Goal: Use online tool/utility: Use online tool/utility

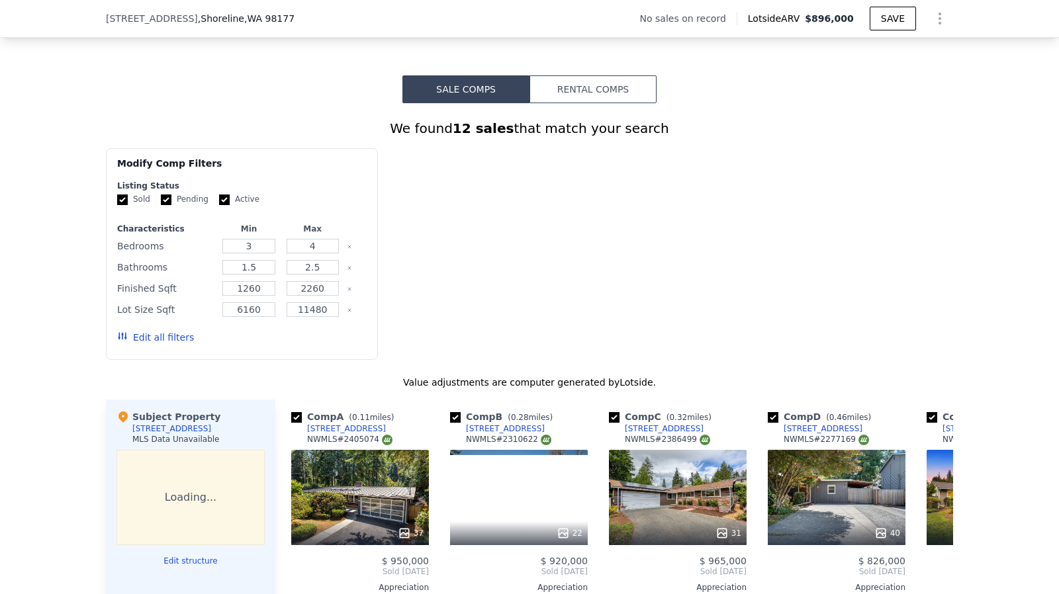
scroll to position [1586, 0]
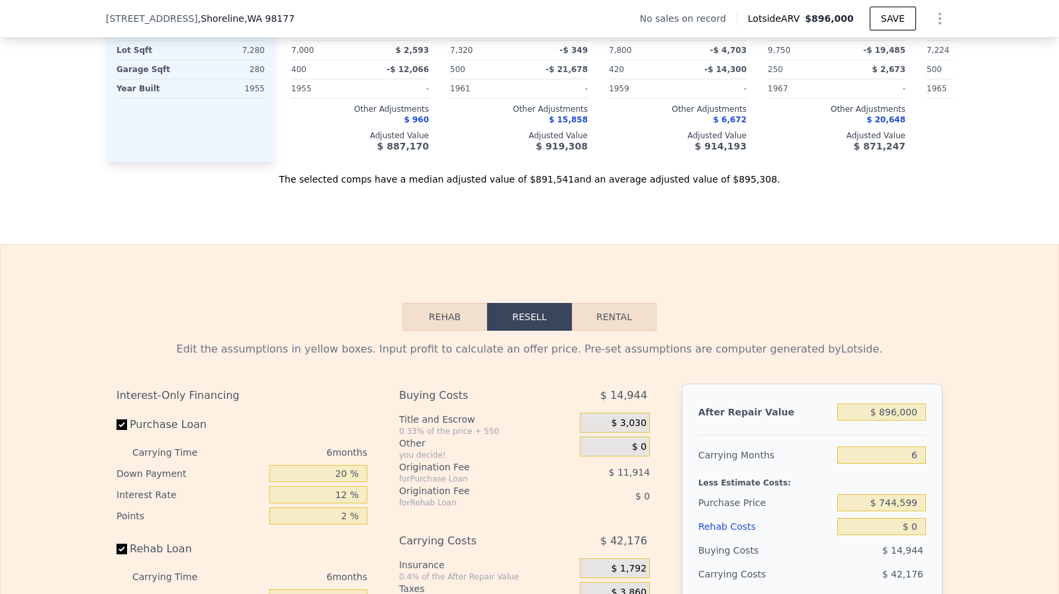
click at [120, 538] on label "Rehab Loan" at bounding box center [191, 550] width 148 height 24
click at [120, 544] on input "Rehab Loan" at bounding box center [122, 549] width 11 height 11
checkbox input "false"
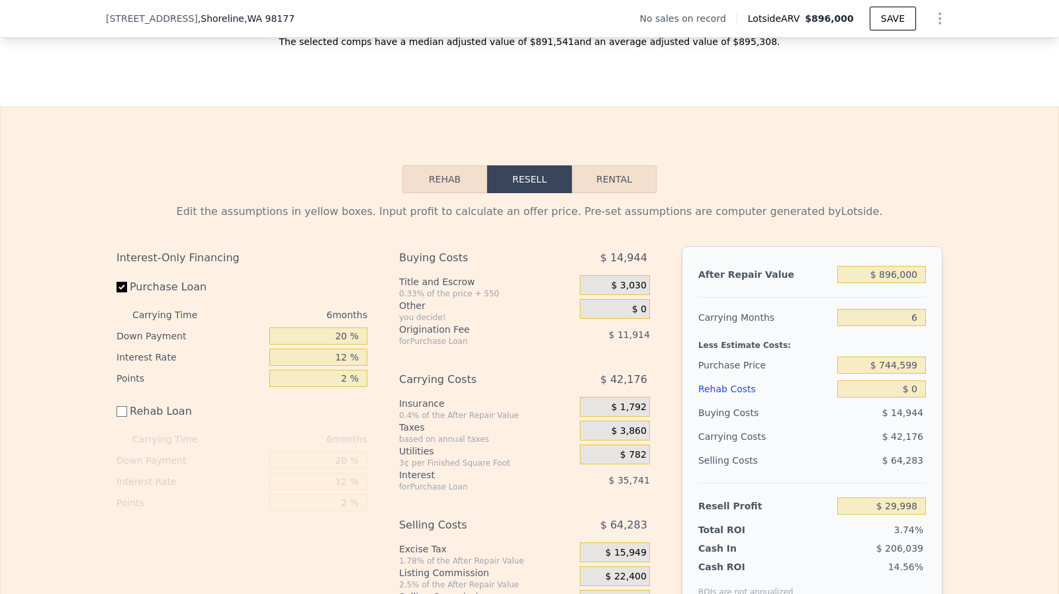
click at [922, 299] on div "After Repair Value $ 896,000 Carrying Months 6 Less Estimate Costs: Purchase Pr…" at bounding box center [812, 430] width 261 height 368
click at [904, 283] on input "$ 896,000" at bounding box center [881, 274] width 89 height 17
type input "$ 9"
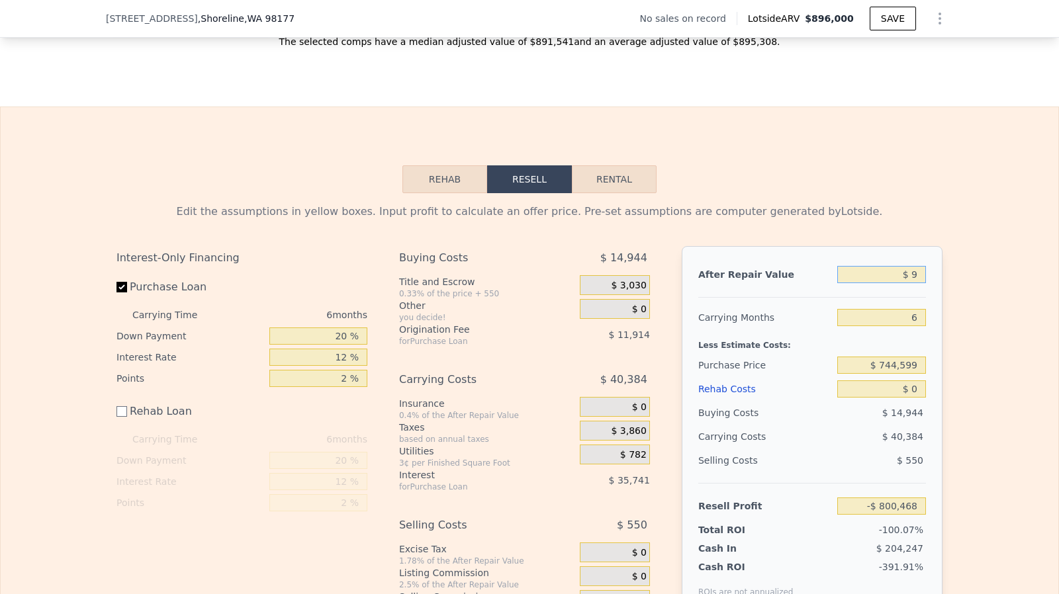
type input "-$ 800,468"
type input "$ 90"
type input "-$ 800,393"
type input "$ 9,000"
type input "-$ 792,135"
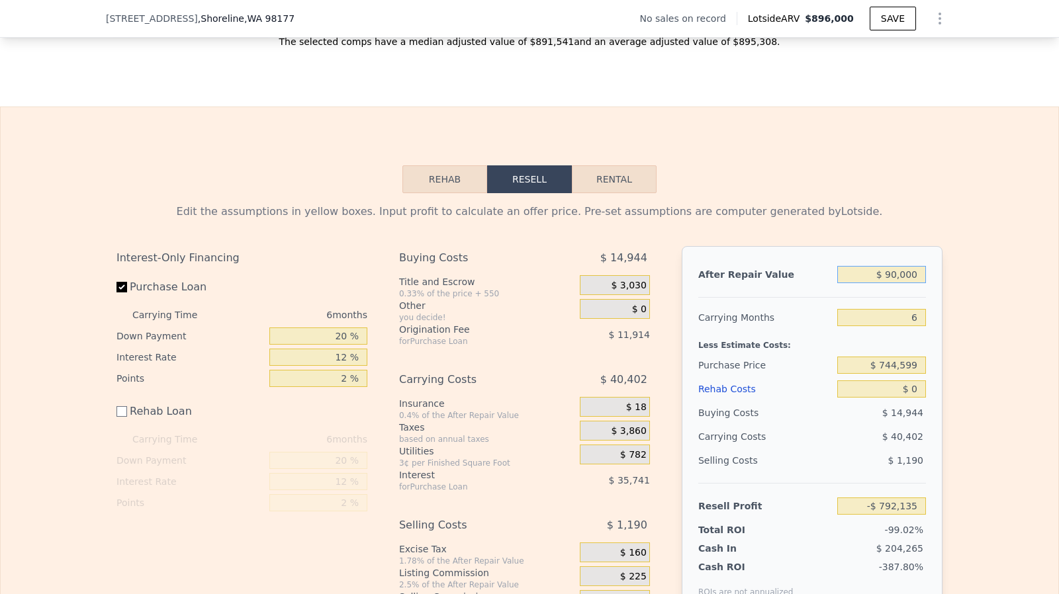
type input "$ 900,000"
type input "$ 33,706"
type input "$ 900,000"
click at [918, 398] on input "$ 0" at bounding box center [881, 389] width 89 height 17
click at [910, 374] on input "$ 744,599" at bounding box center [881, 365] width 89 height 17
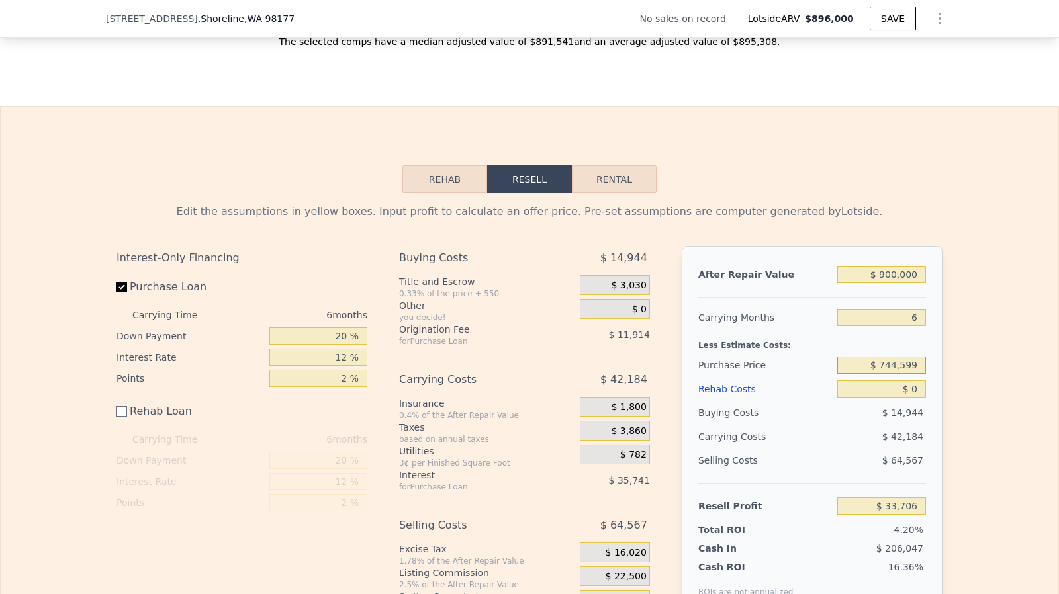
click at [910, 374] on input "$ 744,599" at bounding box center [881, 365] width 89 height 17
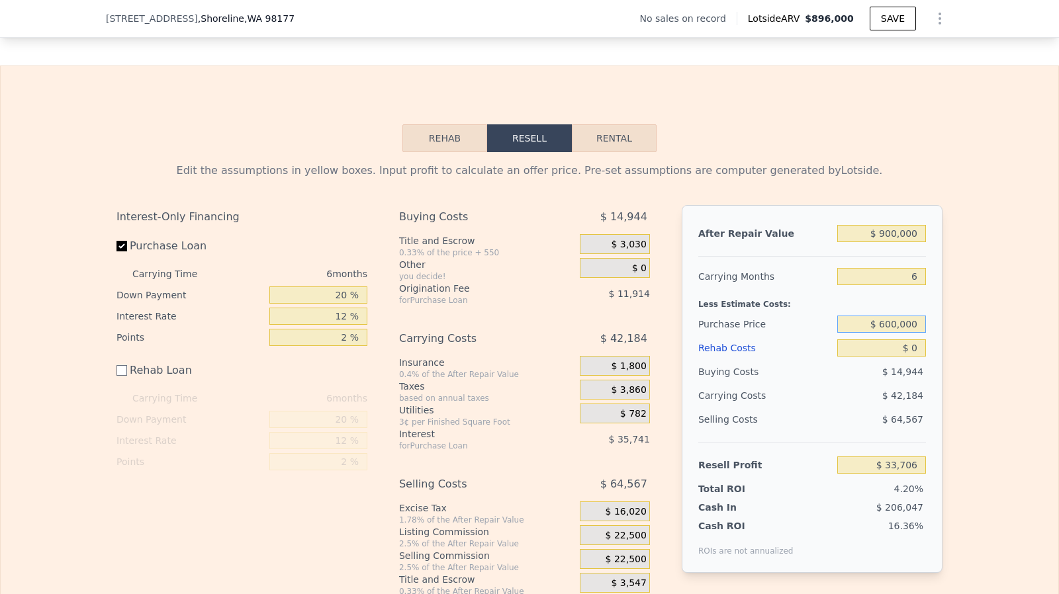
scroll to position [1766, 0]
type input "$ 600,000"
click at [914, 356] on input "$ 0" at bounding box center [881, 346] width 89 height 17
type input "$ 188,043"
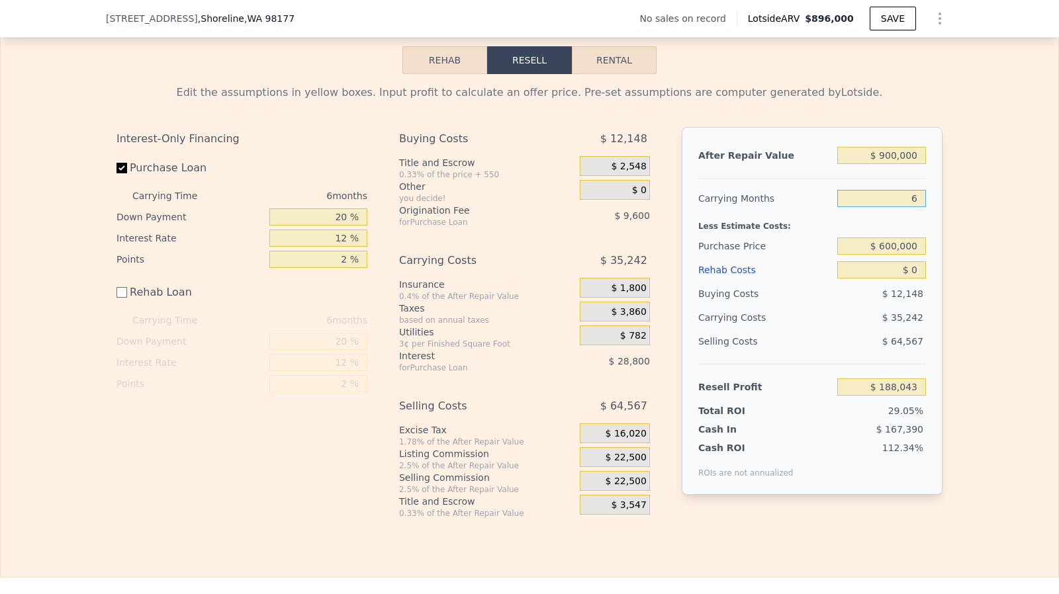
click at [921, 207] on input "6" at bounding box center [881, 198] width 89 height 17
type input "4"
type input "$ 199,790"
type input "4"
click at [636, 464] on span "$ 22,500" at bounding box center [626, 458] width 41 height 12
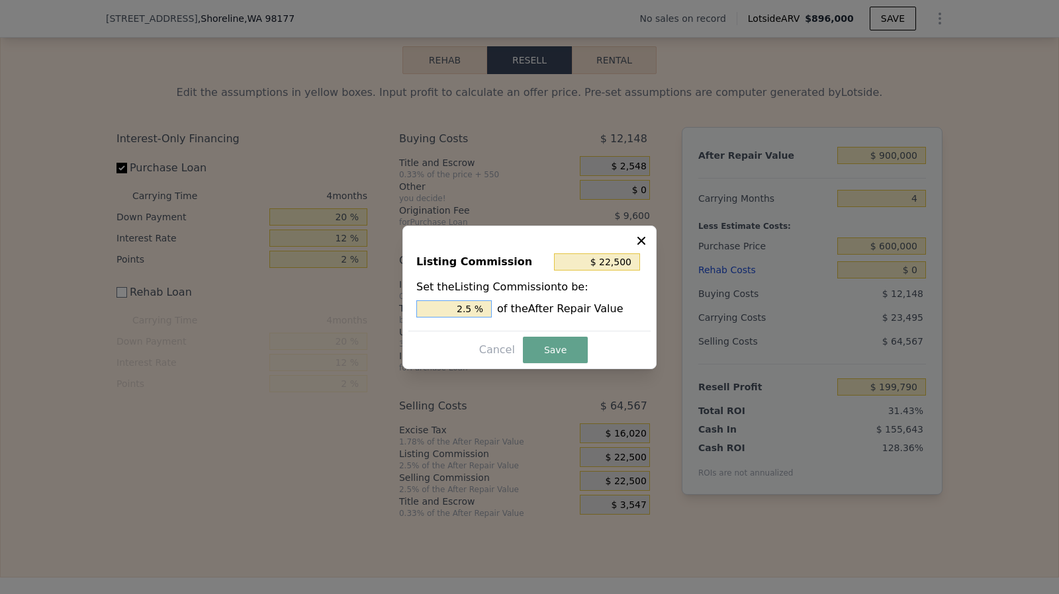
click at [477, 309] on input "2.5 %" at bounding box center [453, 309] width 75 height 17
type input "$ 18,000"
type input "2 %"
type input "$ 0"
type input "0 %"
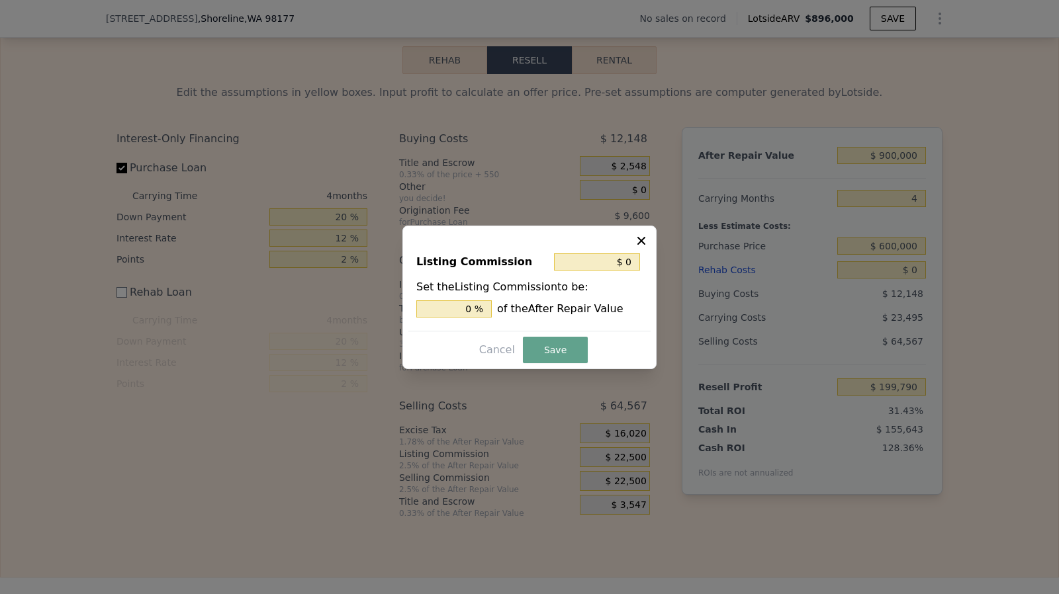
click at [536, 333] on div "Listing Commission $ 0 Set the Listing Commission to be: 0 % of the After Repai…" at bounding box center [530, 298] width 254 height 144
click at [555, 350] on button "Save" at bounding box center [555, 350] width 65 height 26
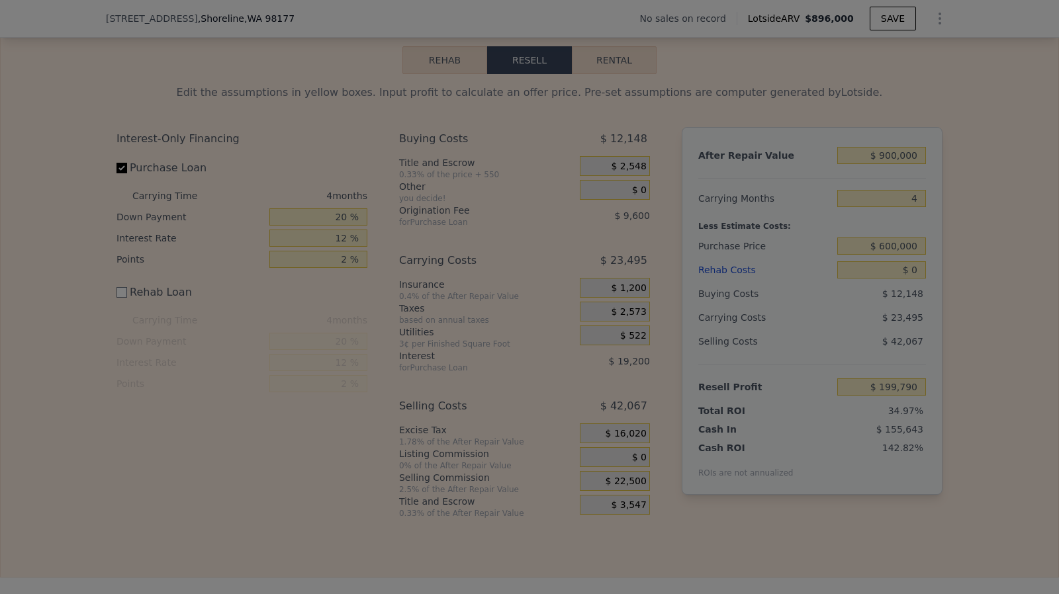
type input "$ 222,290"
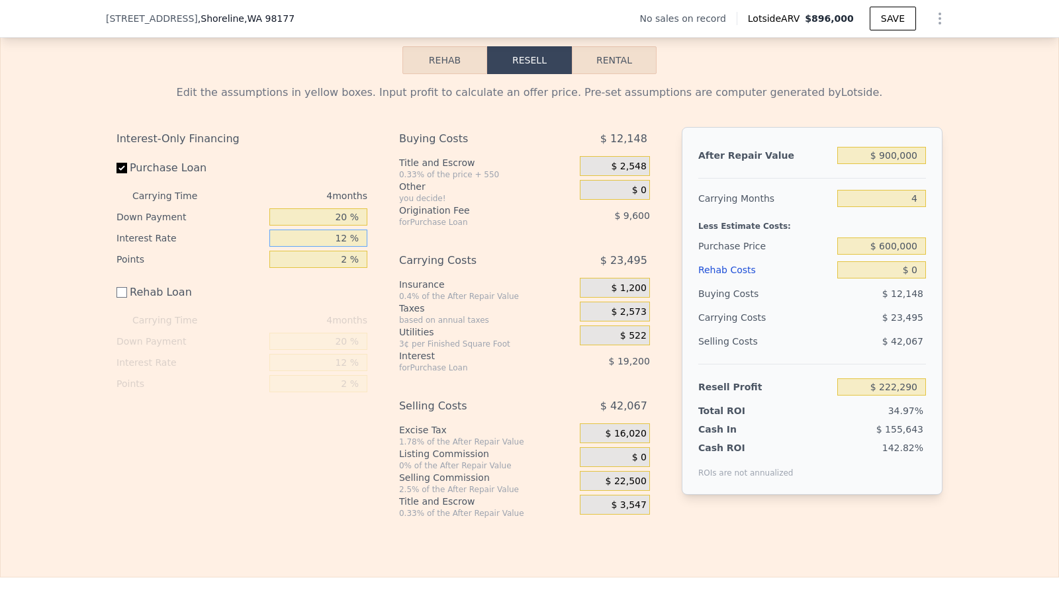
click at [344, 247] on input "12 %" at bounding box center [318, 238] width 98 height 17
type input "1 %"
type input "$ 239,890"
type input "10 %"
type input "$ 225,490"
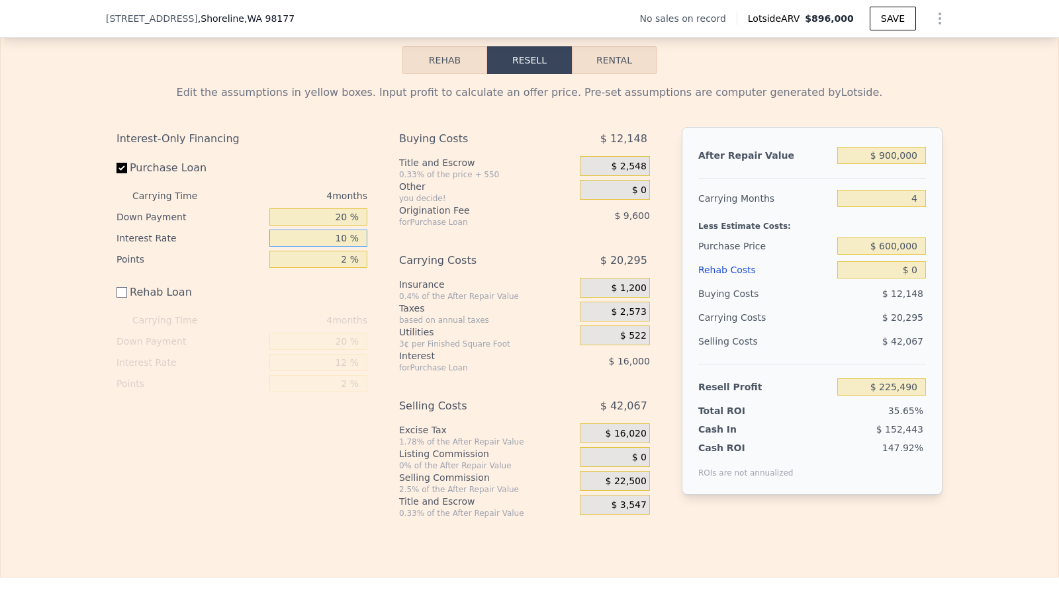
type input "10 %"
click at [342, 226] on input "20 %" at bounding box center [318, 217] width 98 height 17
type input "10 %"
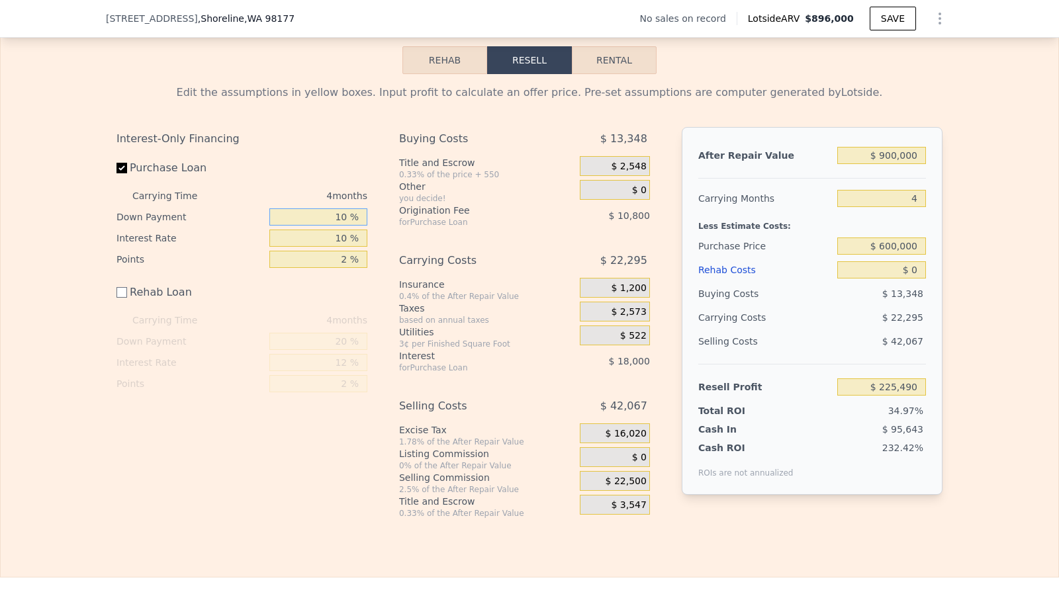
type input "$ 222,290"
type input "10 %"
click at [124, 305] on label "Rehab Loan" at bounding box center [191, 293] width 148 height 24
click at [124, 298] on input "Rehab Loan" at bounding box center [122, 292] width 11 height 11
checkbox input "true"
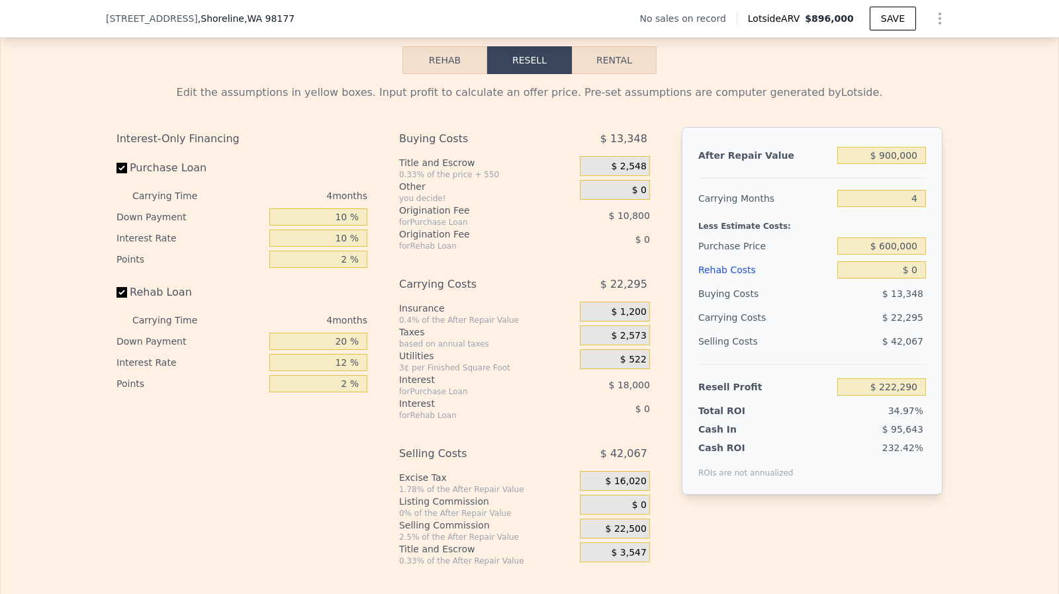
click at [412, 397] on div "for Purchase Loan" at bounding box center [473, 392] width 148 height 11
click at [909, 279] on input "$ 0" at bounding box center [881, 269] width 89 height 17
click at [915, 279] on input "$ 0" at bounding box center [881, 269] width 89 height 17
type input "$ 1,200"
type input "$ 221,031"
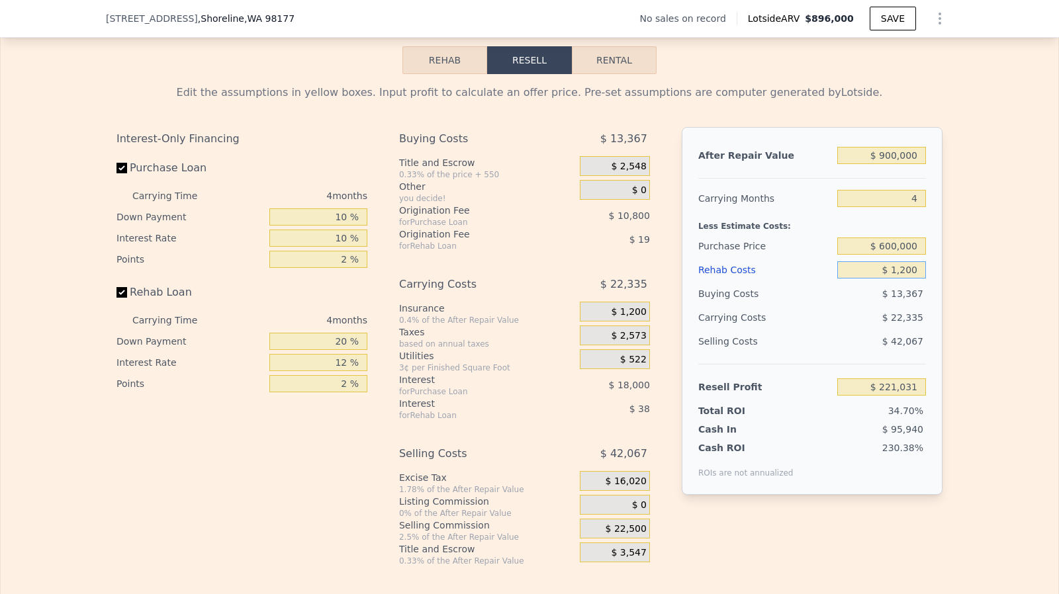
type input "$ 12,000"
type input "$ 209,714"
type input "$ 120,000"
type input "$ 96,530"
click at [915, 279] on input "$ 120,000" at bounding box center [881, 269] width 89 height 17
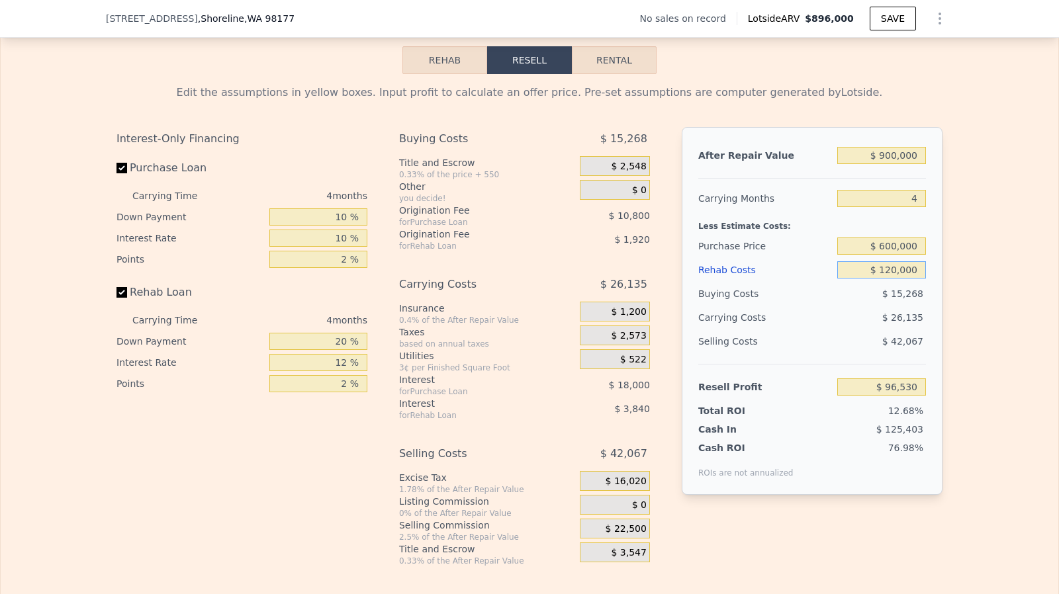
type input "$ 120,000"
click at [908, 252] on div "$ 600,000" at bounding box center [881, 246] width 89 height 24
click at [906, 255] on input "$ 600,000" at bounding box center [881, 246] width 89 height 17
click at [896, 164] on input "$ 900,000" at bounding box center [881, 155] width 89 height 17
click at [917, 207] on input "4" at bounding box center [881, 198] width 89 height 17
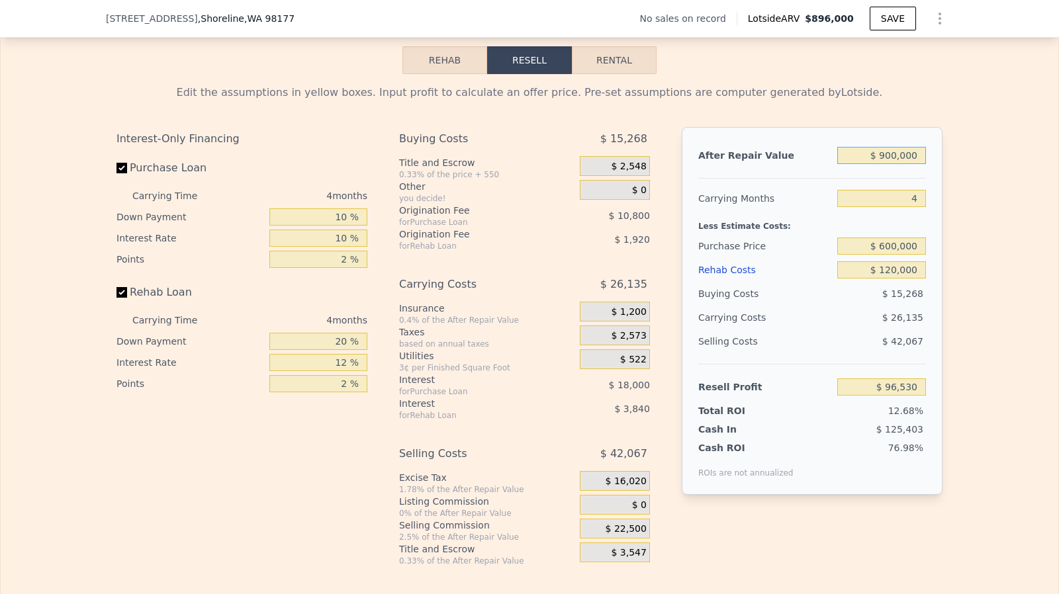
click at [898, 164] on input "$ 900,000" at bounding box center [881, 155] width 89 height 17
click at [896, 164] on input "$ 900,000" at bounding box center [881, 155] width 89 height 17
type input "$ 90,000"
type input "-$ 675,025"
type input "$ 9,000"
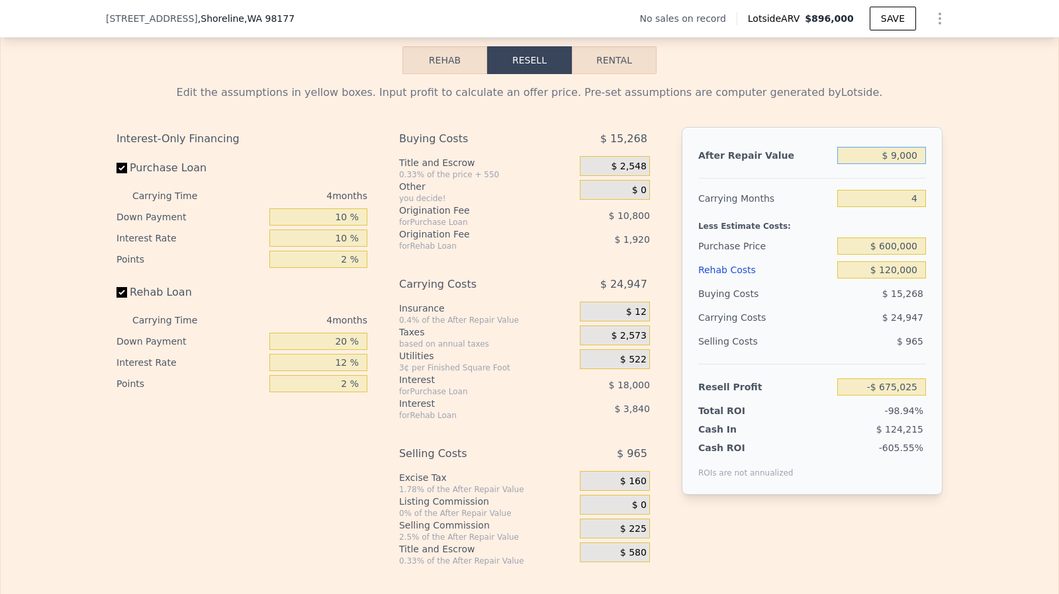
type input "-$ 752,180"
type input "$ 930,000"
type input "$ 125,106"
type input "$ 930,000"
click at [904, 255] on input "$ 600,000" at bounding box center [881, 246] width 89 height 17
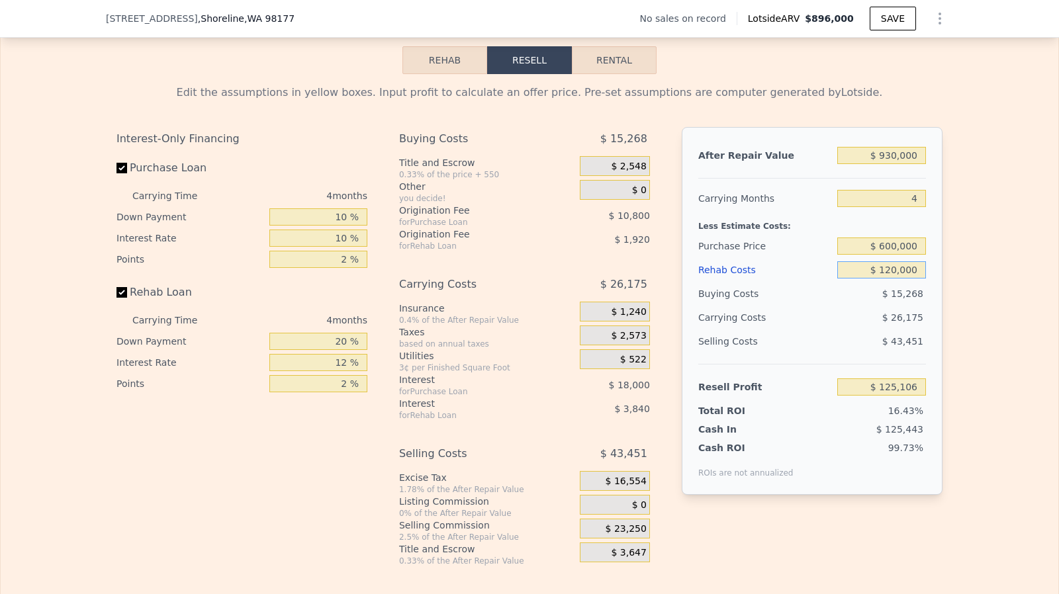
click at [882, 279] on input "$ 120,000" at bounding box center [881, 269] width 89 height 17
click at [626, 414] on div "$ 3,840" at bounding box center [601, 409] width 98 height 24
click at [900, 301] on div "$ 15,268" at bounding box center [881, 294] width 89 height 24
click at [900, 279] on input "$ 120,000" at bounding box center [881, 269] width 89 height 17
click at [902, 255] on input "$ 600,000" at bounding box center [881, 246] width 89 height 17
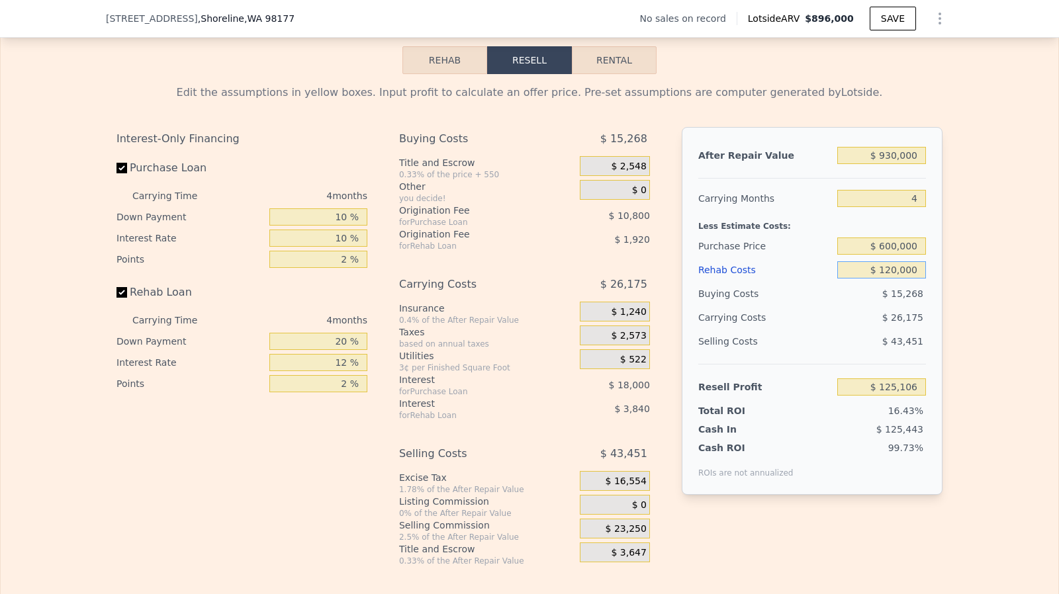
click at [902, 279] on input "$ 120,000" at bounding box center [881, 269] width 89 height 17
click at [917, 206] on div "4" at bounding box center [881, 199] width 89 height 24
click at [884, 255] on input "$ 600,000" at bounding box center [881, 246] width 89 height 17
click at [886, 279] on input "$ 120,000" at bounding box center [881, 269] width 89 height 17
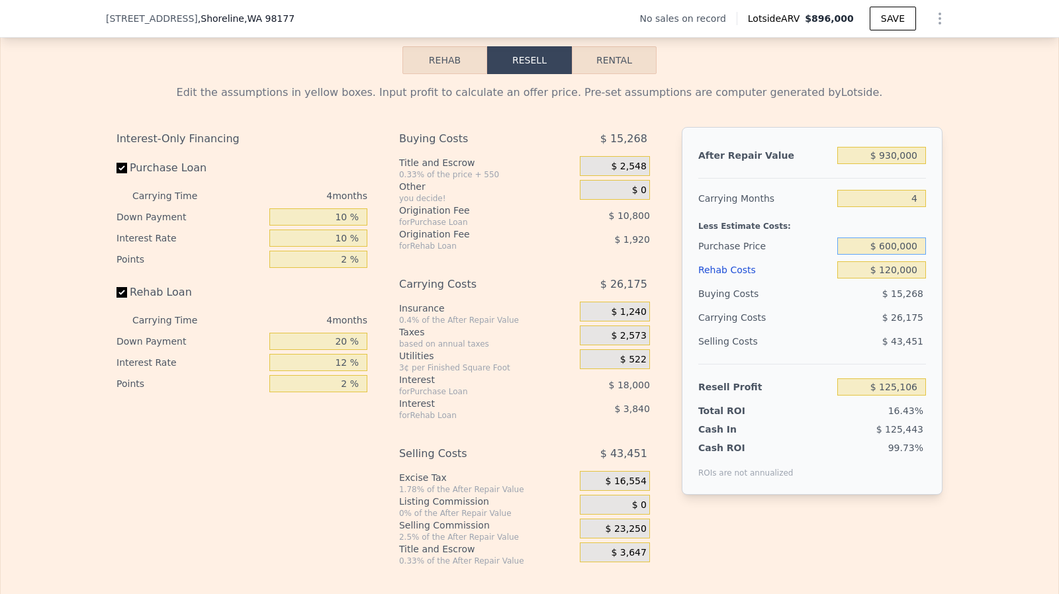
click at [886, 255] on input "$ 600,000" at bounding box center [881, 246] width 89 height 17
click at [898, 279] on input "$ 120,000" at bounding box center [881, 269] width 89 height 17
click at [898, 258] on div "$ 600,000" at bounding box center [881, 246] width 89 height 24
click at [898, 255] on input "$ 600,000" at bounding box center [881, 246] width 89 height 17
click at [900, 279] on input "$ 120,000" at bounding box center [881, 269] width 89 height 17
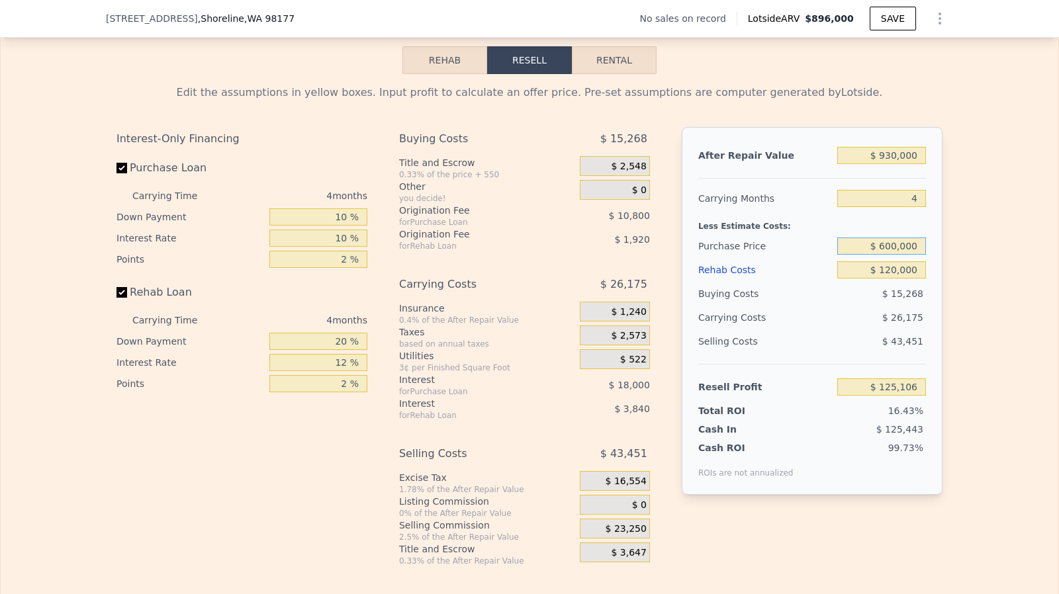
click at [898, 255] on input "$ 600,000" at bounding box center [881, 246] width 89 height 17
click at [898, 279] on input "$ 120,000" at bounding box center [881, 269] width 89 height 17
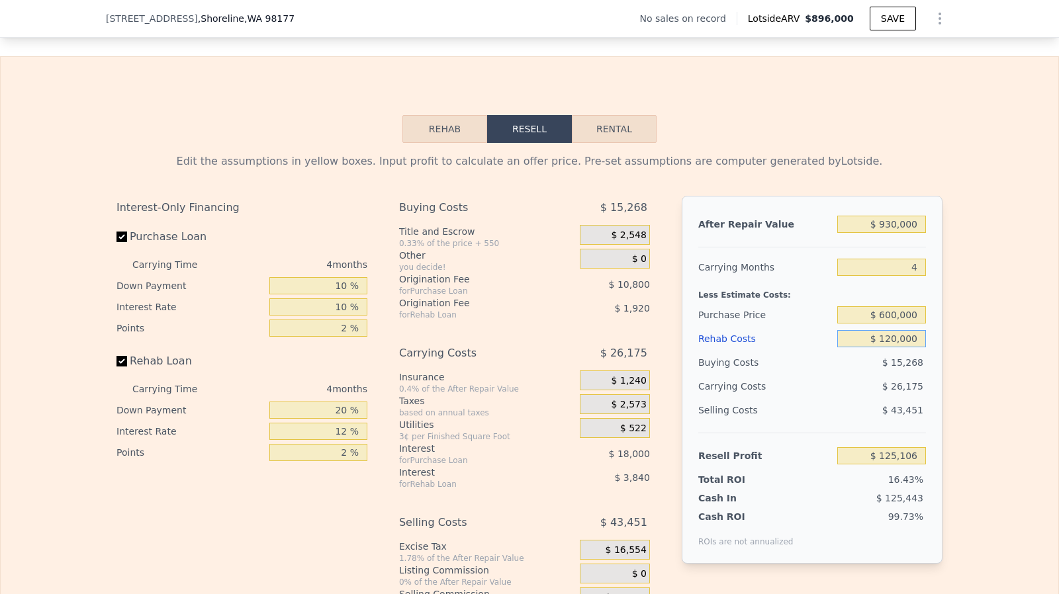
scroll to position [1773, 0]
